Goal: Task Accomplishment & Management: Use online tool/utility

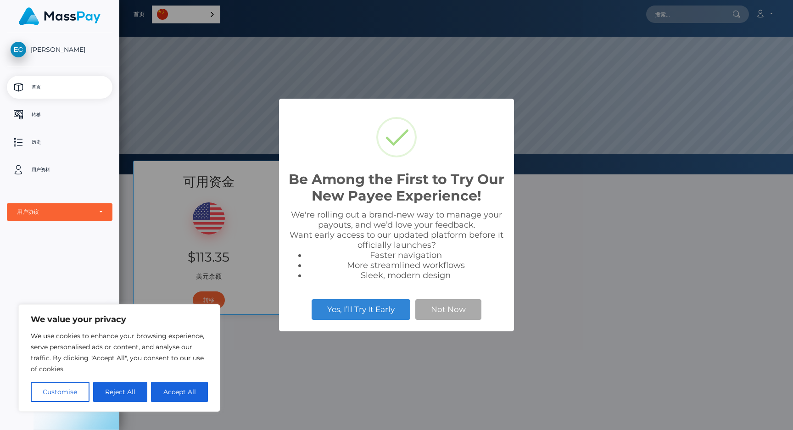
scroll to position [174, 673]
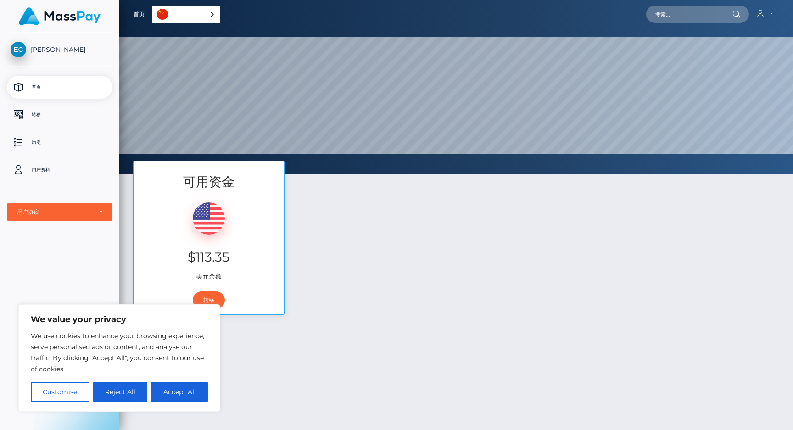
click at [445, 230] on div "可用资金 $113.35 美元余额 转移" at bounding box center [456, 242] width 660 height 163
click at [255, 269] on div "$113.35 美元余额" at bounding box center [208, 238] width 150 height 95
click at [219, 295] on link "转移" at bounding box center [209, 299] width 32 height 17
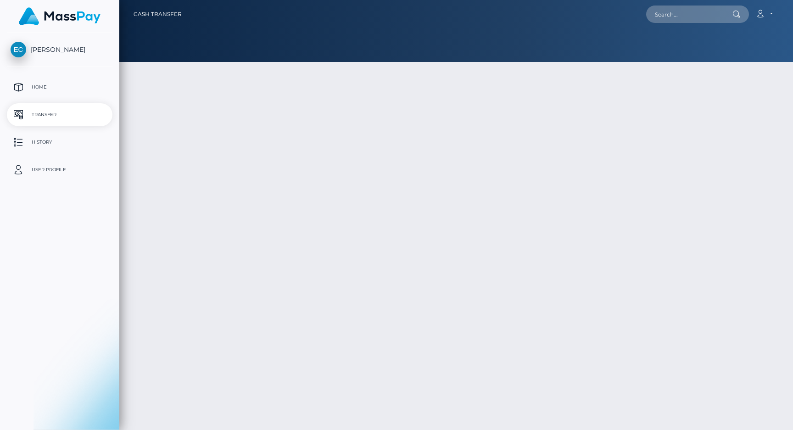
type input "113.35"
select select
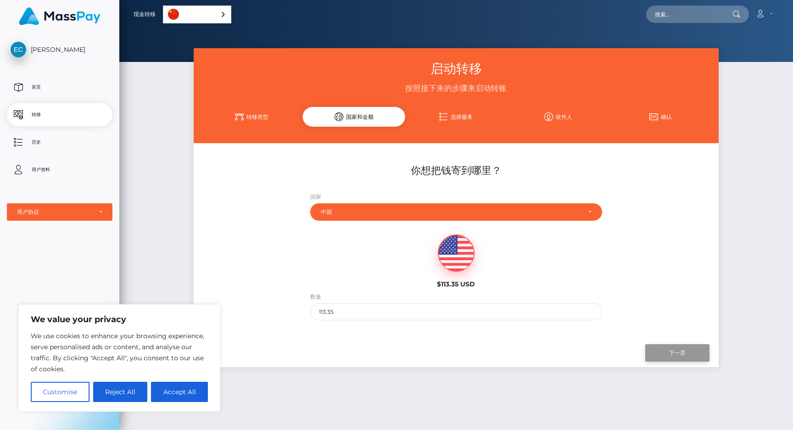
click at [688, 350] on input "Next" at bounding box center [677, 352] width 64 height 17
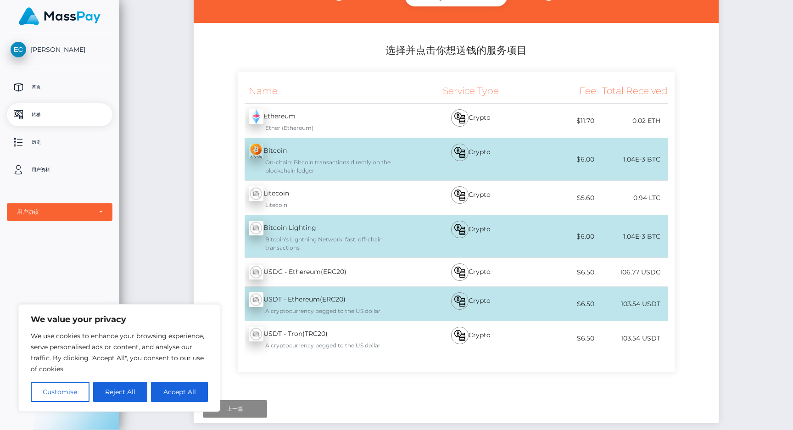
scroll to position [118, 0]
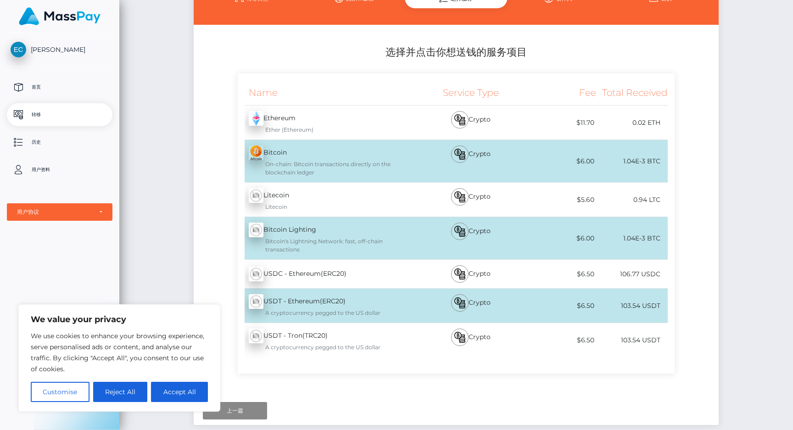
drag, startPoint x: 564, startPoint y: 90, endPoint x: 674, endPoint y: 99, distance: 110.0
click at [674, 99] on div "Name Service Type Fee Total Received Ethereum - ETH Ether (Ethereum) Bitcoin - …" at bounding box center [456, 223] width 437 height 300
click at [716, 69] on div "你想把钱寄到哪里？ 国家 阿布哈兹 阿富汗 阿尔巴尼亚 阿尔及利亚 美属萨摩亚 安道尔" at bounding box center [456, 210] width 524 height 371
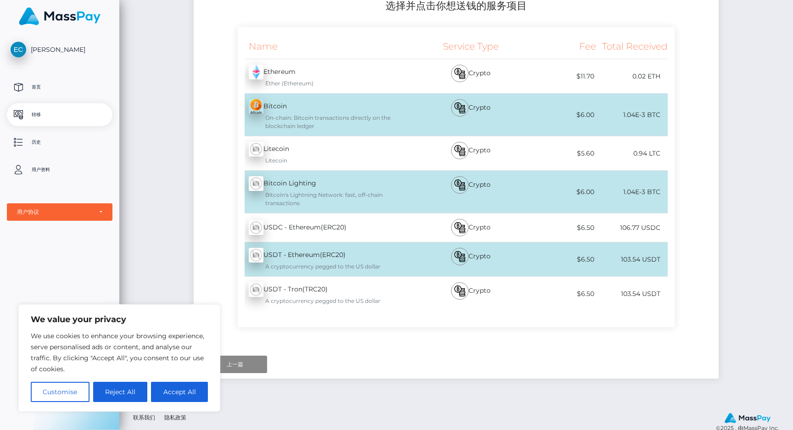
scroll to position [181, 0]
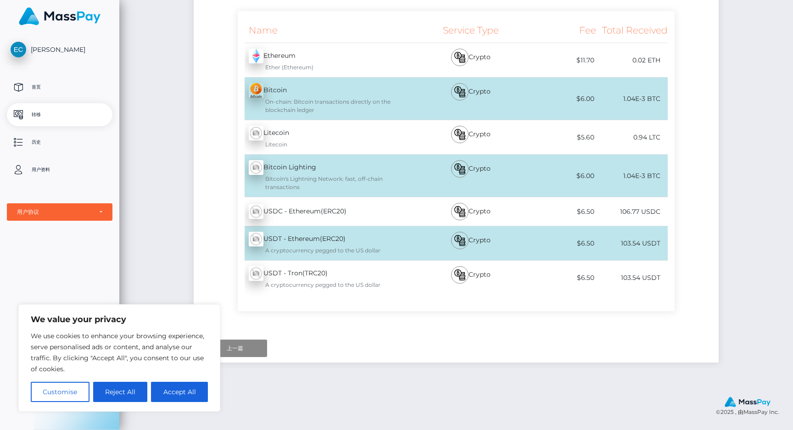
click at [569, 360] on div "Next Finish Previous" at bounding box center [456, 348] width 524 height 28
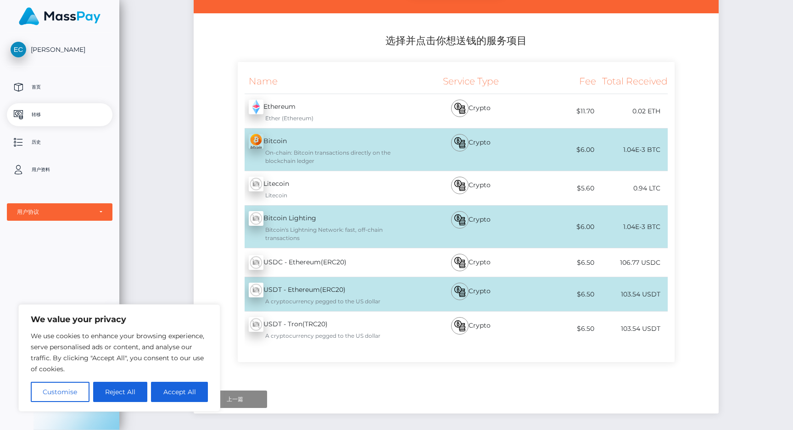
scroll to position [0, 0]
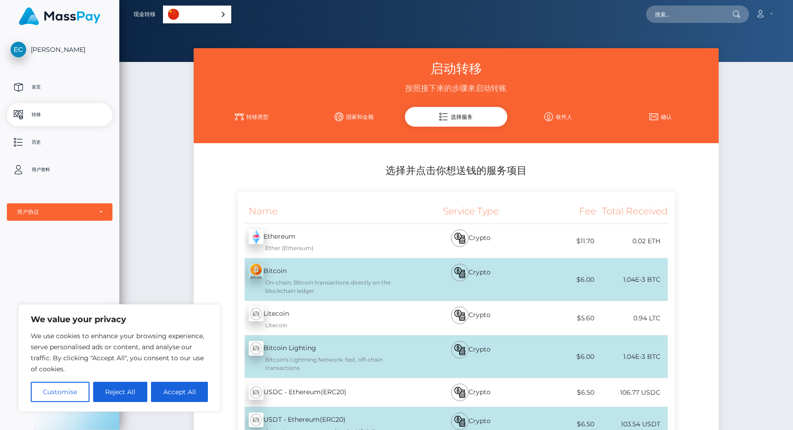
click at [263, 111] on link "转移类型" at bounding box center [251, 117] width 102 height 16
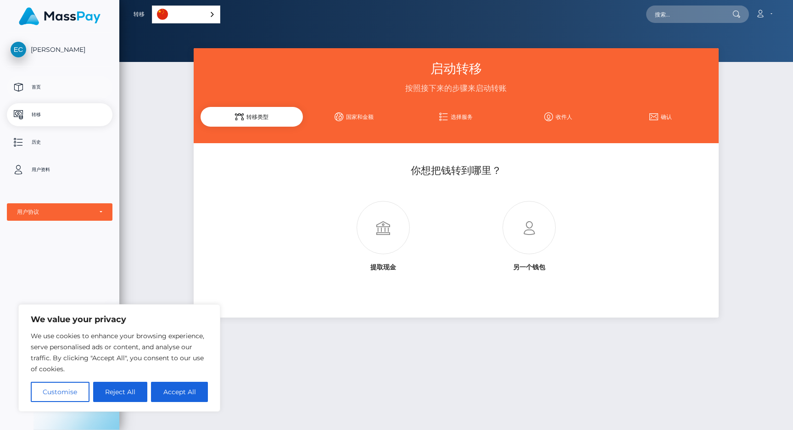
click at [40, 95] on link "首页" at bounding box center [59, 87] width 105 height 23
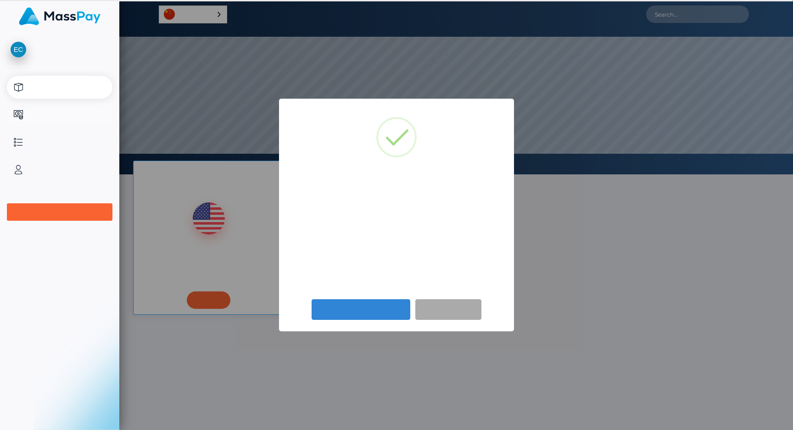
scroll to position [174, 673]
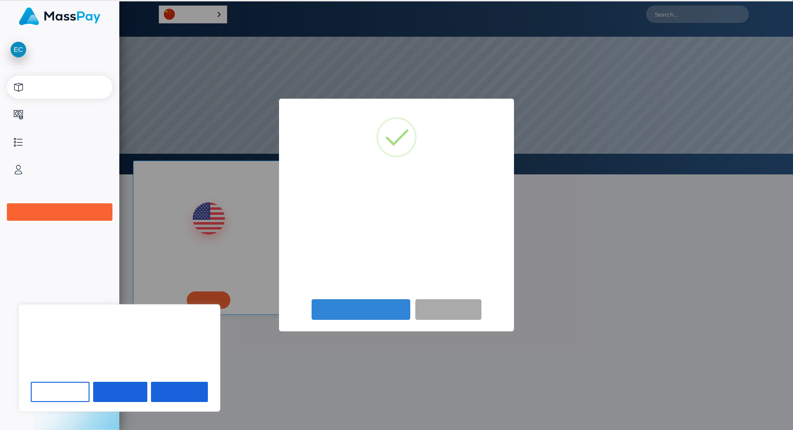
click at [461, 188] on h2 "Be Among the First to Try Our New Payee Experience!" at bounding box center [396, 187] width 216 height 33
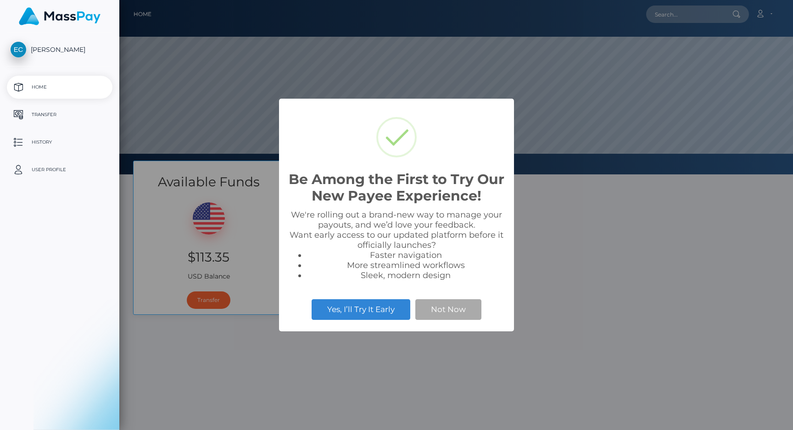
scroll to position [174, 673]
select select
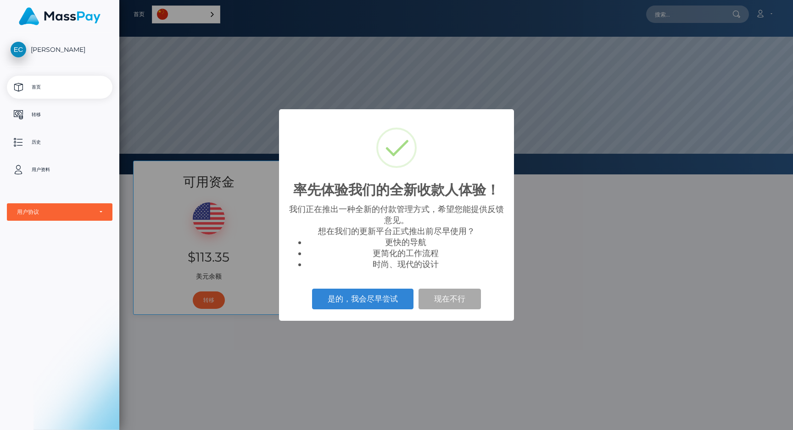
scroll to position [174, 673]
click at [349, 305] on button "是的，我会尽早尝试" at bounding box center [362, 298] width 101 height 20
